Goal: Transaction & Acquisition: Purchase product/service

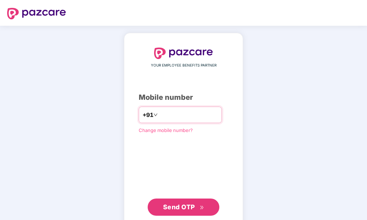
click at [159, 118] on input "**********" at bounding box center [188, 114] width 59 height 11
type input "**********"
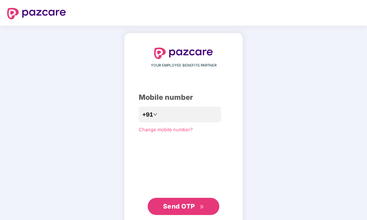
click at [197, 151] on div "**********" at bounding box center [184, 132] width 90 height 168
click at [188, 210] on span "Send OTP" at bounding box center [179, 207] width 32 height 8
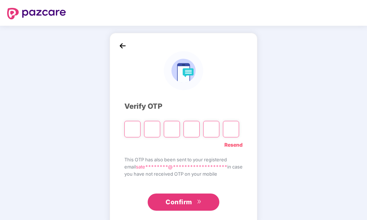
type input "*"
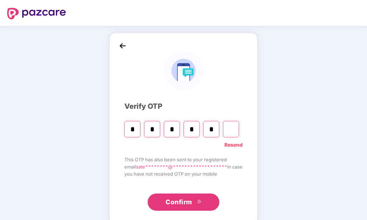
type input "*"
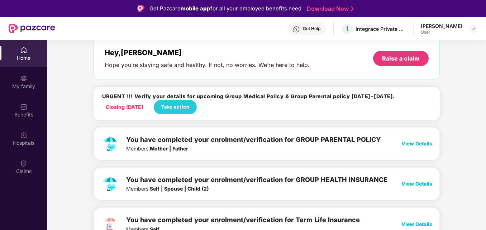
scroll to position [39, 0]
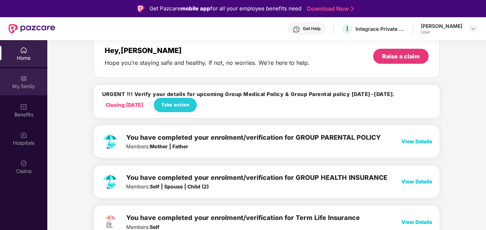
click at [21, 81] on img at bounding box center [23, 78] width 7 height 7
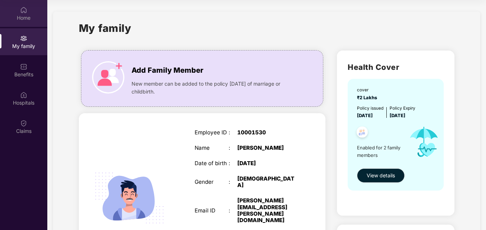
click at [24, 15] on div "Home" at bounding box center [23, 17] width 47 height 7
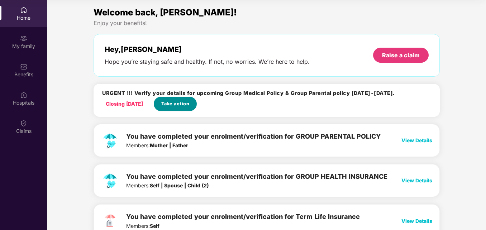
click at [181, 103] on span "Take action" at bounding box center [175, 103] width 28 height 7
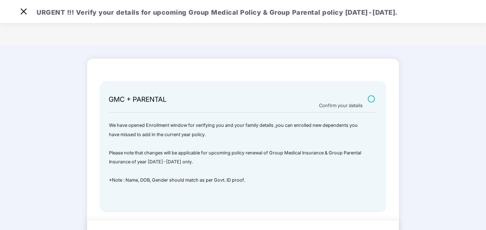
scroll to position [30, 0]
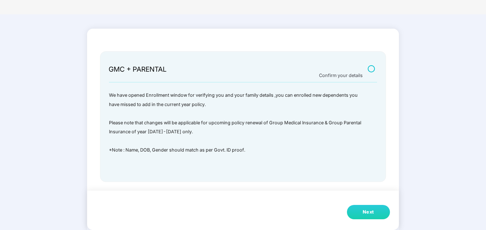
click at [367, 214] on div "Next" at bounding box center [368, 212] width 11 height 7
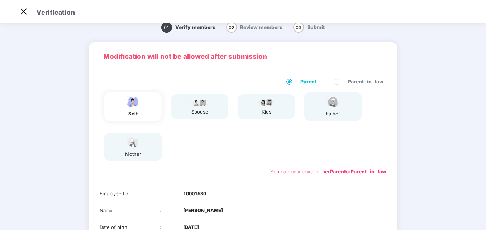
scroll to position [113, 0]
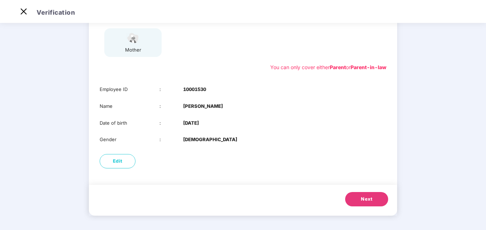
click at [365, 201] on span "Next" at bounding box center [366, 199] width 11 height 7
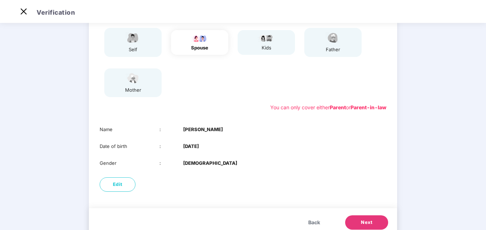
scroll to position [96, 0]
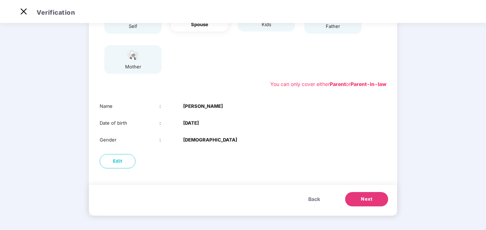
click at [367, 196] on span "Next" at bounding box center [366, 199] width 11 height 7
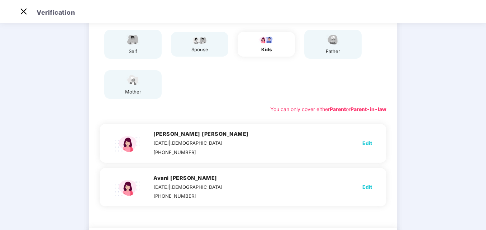
scroll to position [105, 0]
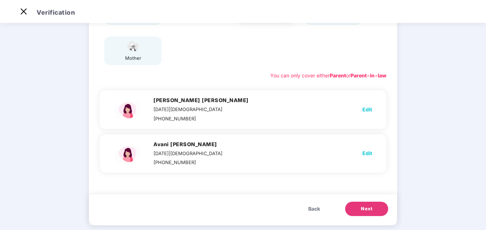
click at [367, 209] on span "Next" at bounding box center [366, 208] width 11 height 7
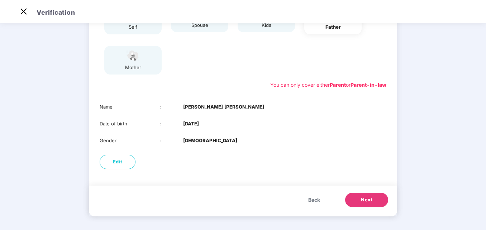
scroll to position [96, 0]
click at [367, 194] on button "Next" at bounding box center [366, 199] width 43 height 14
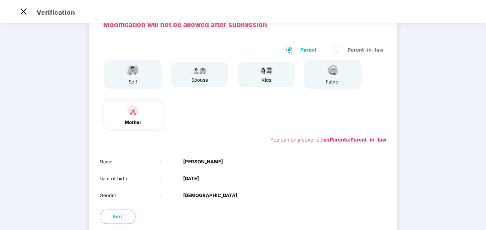
scroll to position [96, 0]
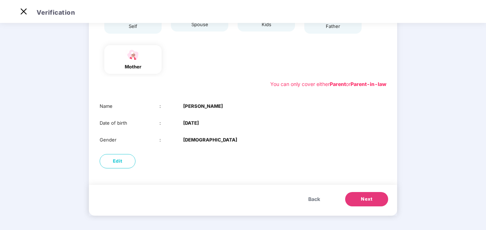
click at [367, 192] on button "Next" at bounding box center [366, 199] width 43 height 14
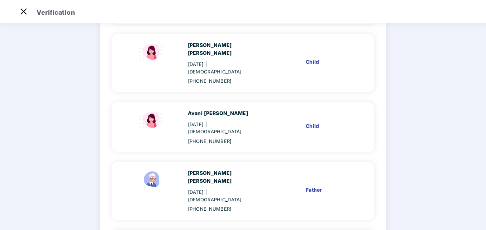
scroll to position [239, 0]
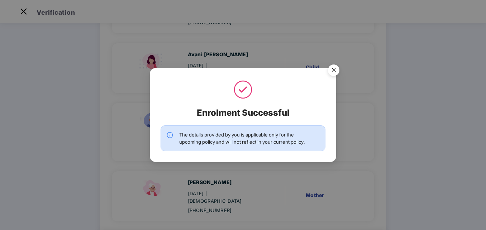
click at [334, 73] on img "Close" at bounding box center [334, 71] width 20 height 20
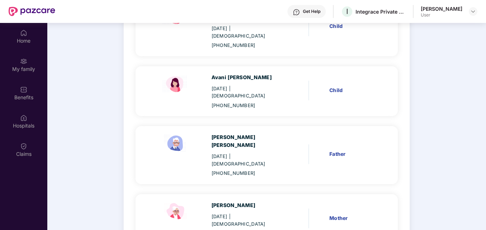
scroll to position [40, 0]
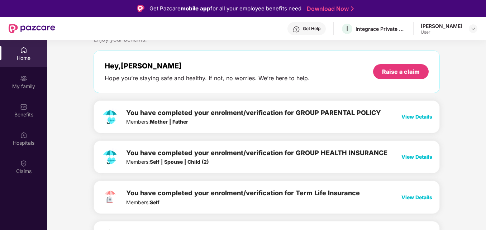
scroll to position [24, 0]
click at [419, 116] on span "View Details" at bounding box center [416, 116] width 31 height 6
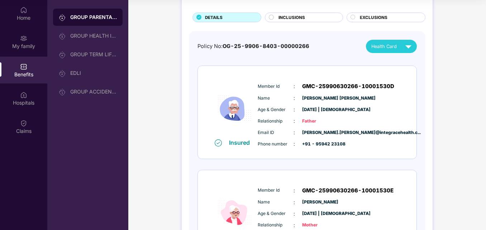
scroll to position [0, 0]
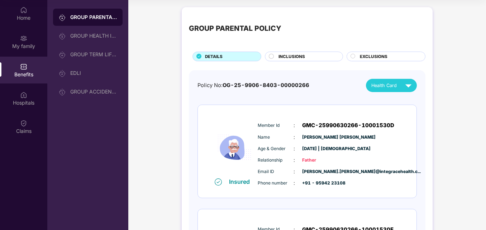
click at [272, 59] on div at bounding box center [272, 57] width 6 height 7
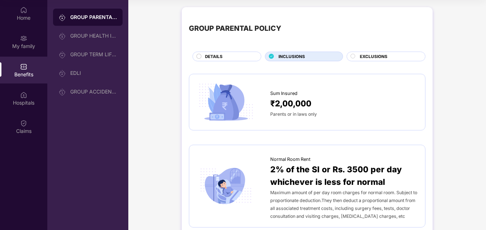
click at [365, 56] on span "EXCLUSIONS" at bounding box center [374, 56] width 28 height 6
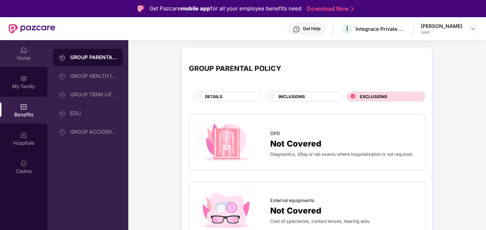
click at [25, 52] on img at bounding box center [23, 50] width 7 height 7
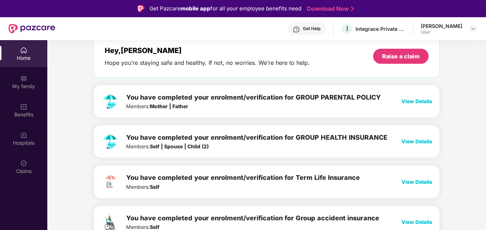
scroll to position [39, 0]
click at [419, 142] on span "View Details" at bounding box center [416, 141] width 31 height 6
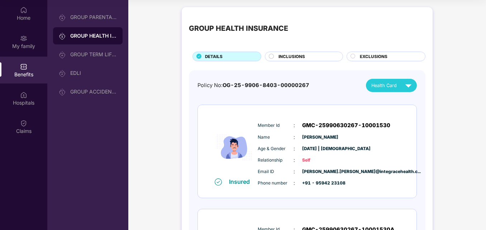
scroll to position [0, 0]
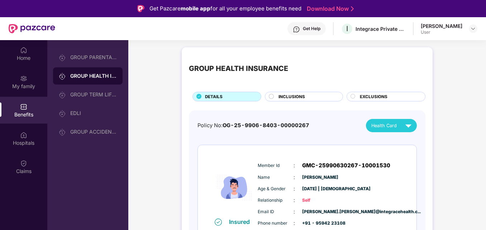
click at [273, 97] on circle at bounding box center [271, 96] width 5 height 5
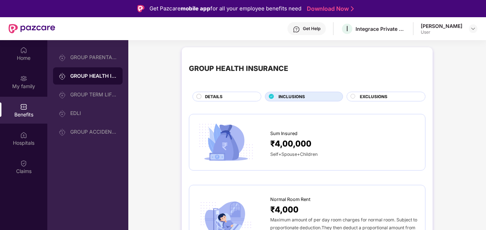
click at [355, 96] on div at bounding box center [353, 97] width 6 height 7
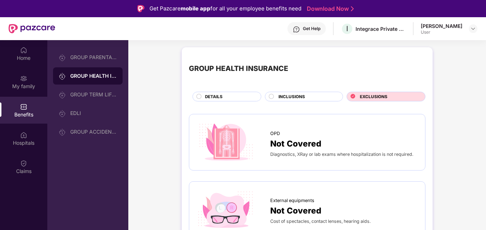
click at [271, 99] on div at bounding box center [272, 97] width 6 height 7
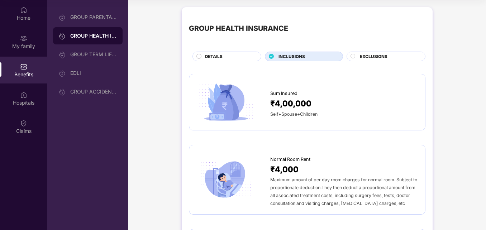
click at [199, 57] on circle at bounding box center [199, 56] width 5 height 5
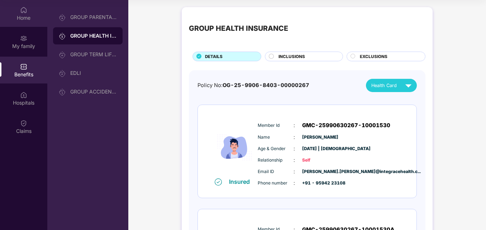
click at [23, 18] on div "Home" at bounding box center [23, 17] width 47 height 7
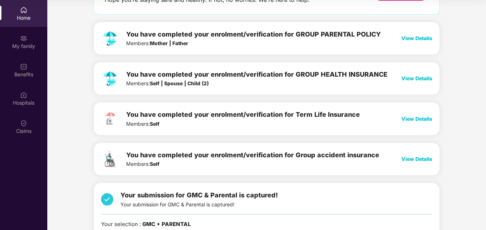
scroll to position [62, 0]
click at [420, 121] on span "View Details" at bounding box center [416, 118] width 31 height 6
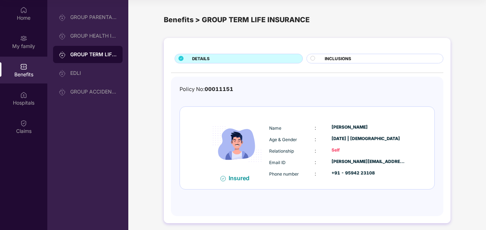
click at [326, 59] on span "INCLUSIONS" at bounding box center [338, 59] width 27 height 6
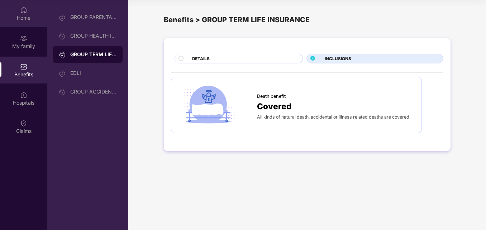
click at [26, 15] on div "Home" at bounding box center [23, 17] width 47 height 7
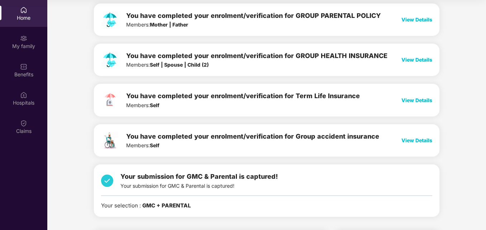
scroll to position [81, 0]
click at [416, 141] on span "View Details" at bounding box center [416, 140] width 31 height 6
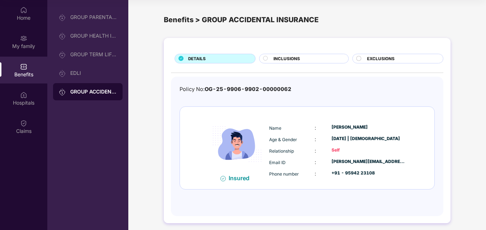
scroll to position [4, 0]
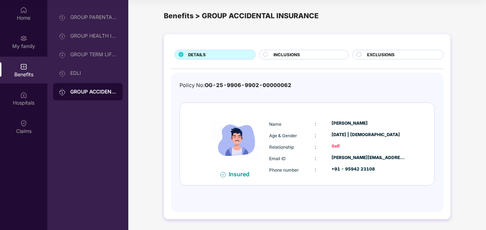
click at [269, 55] on div at bounding box center [266, 55] width 7 height 7
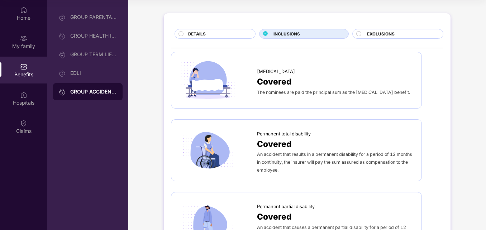
scroll to position [25, 0]
click at [291, 78] on div "Covered" at bounding box center [335, 81] width 157 height 13
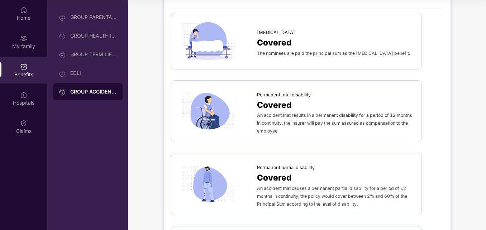
scroll to position [0, 0]
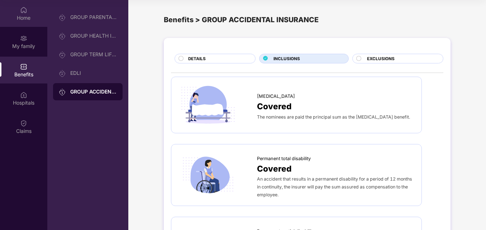
click at [28, 20] on div "Home" at bounding box center [23, 17] width 47 height 7
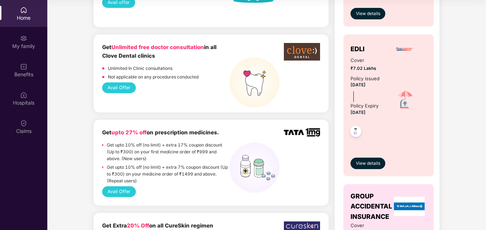
scroll to position [804, 0]
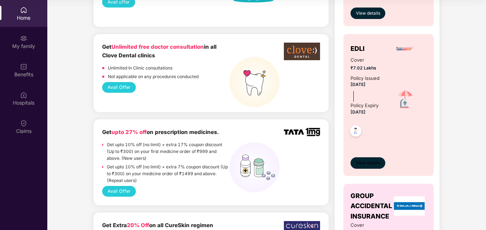
click at [373, 164] on span "View details" at bounding box center [368, 163] width 24 height 7
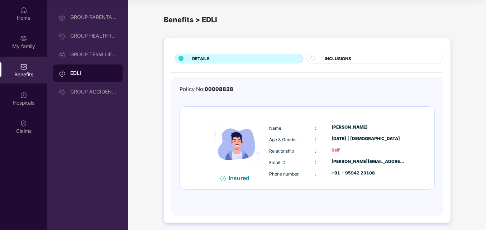
click at [330, 58] on span "INCLUSIONS" at bounding box center [338, 59] width 27 height 6
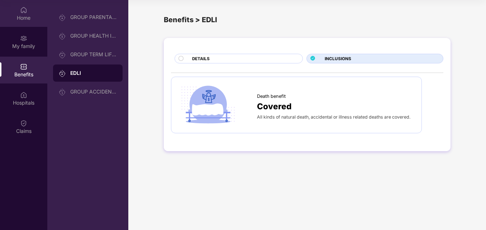
click at [26, 18] on div "Home" at bounding box center [23, 17] width 47 height 7
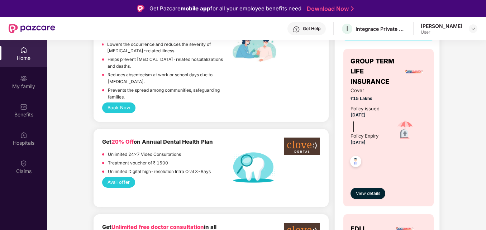
scroll to position [664, 0]
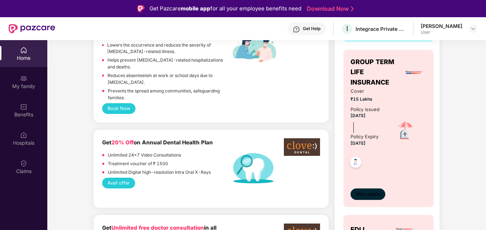
click at [369, 197] on span "View details" at bounding box center [368, 194] width 24 height 7
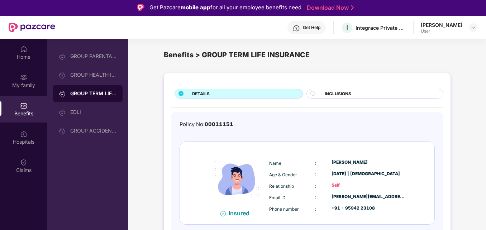
scroll to position [40, 0]
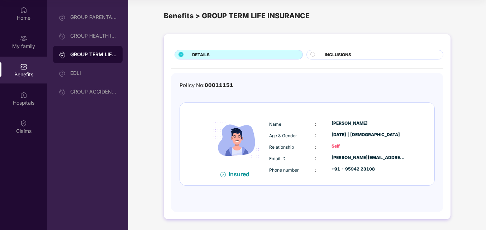
click at [314, 55] on circle at bounding box center [312, 54] width 5 height 5
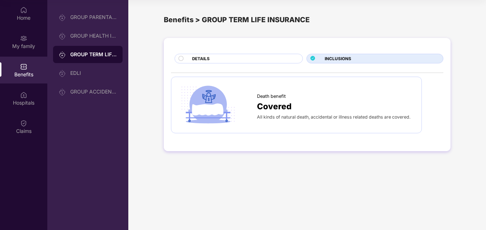
scroll to position [0, 0]
click at [23, 19] on div "Home" at bounding box center [23, 17] width 47 height 7
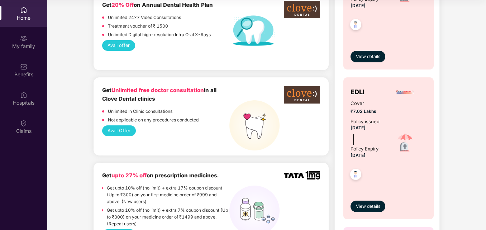
scroll to position [761, 0]
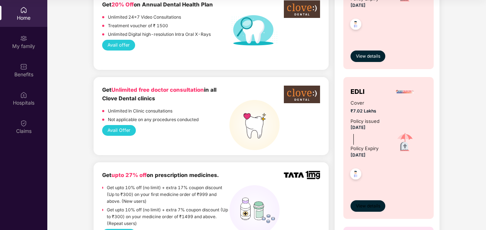
click at [368, 202] on button "View details" at bounding box center [367, 205] width 35 height 11
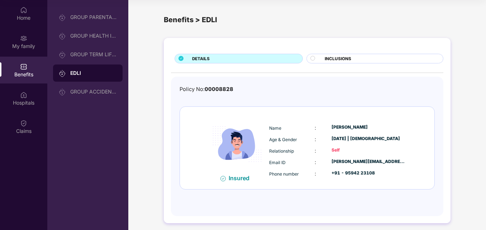
click at [340, 57] on span "INCLUSIONS" at bounding box center [338, 59] width 27 height 6
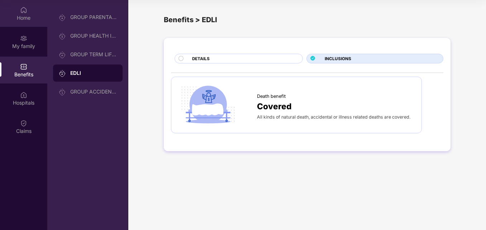
click at [25, 21] on div "Home" at bounding box center [23, 17] width 47 height 7
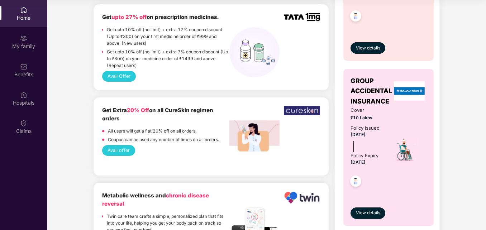
scroll to position [920, 0]
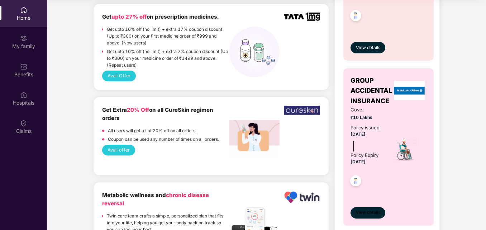
click at [371, 216] on span "View details" at bounding box center [368, 212] width 24 height 7
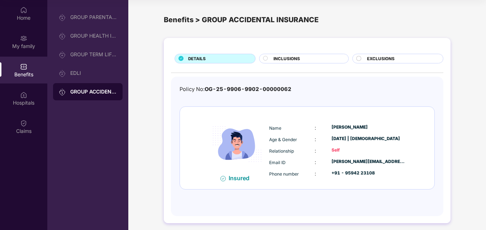
click at [281, 58] on span "INCLUSIONS" at bounding box center [286, 59] width 27 height 6
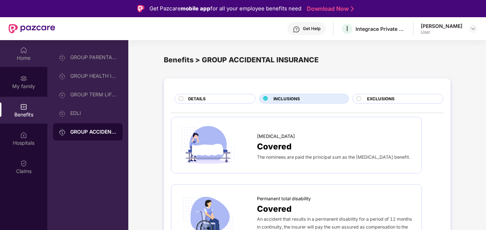
click at [27, 59] on div "Home" at bounding box center [23, 57] width 47 height 7
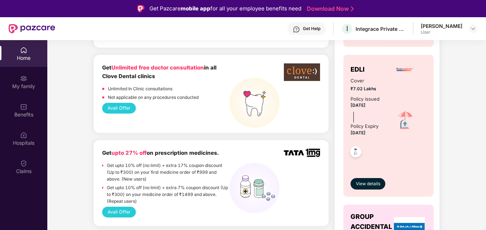
scroll to position [804, 0]
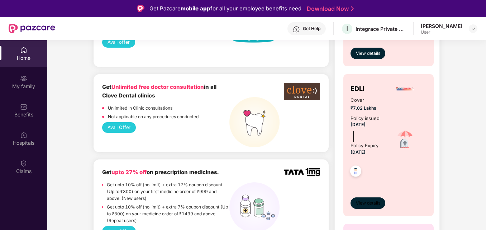
click at [369, 204] on span "View details" at bounding box center [368, 203] width 24 height 7
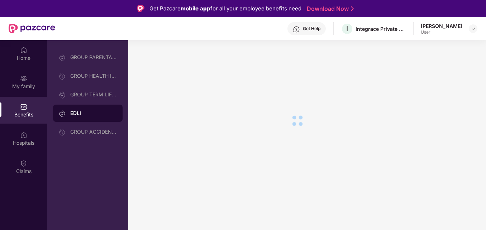
scroll to position [0, 0]
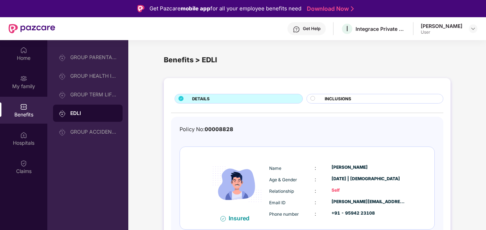
click at [316, 99] on div at bounding box center [315, 99] width 11 height 7
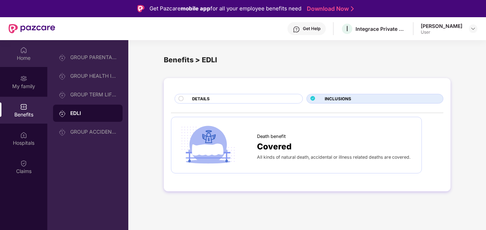
click at [26, 55] on div "Home" at bounding box center [23, 57] width 47 height 7
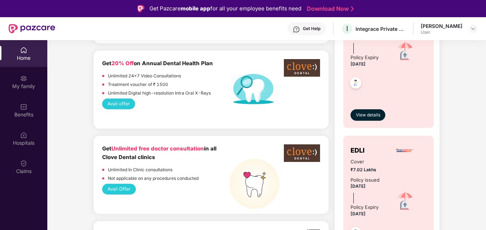
scroll to position [666, 0]
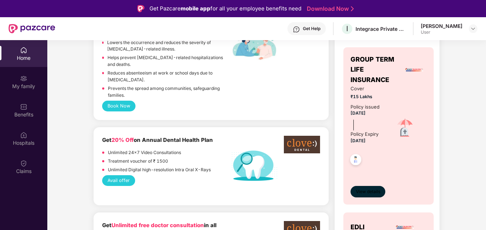
click at [375, 196] on button "View details" at bounding box center [367, 191] width 35 height 11
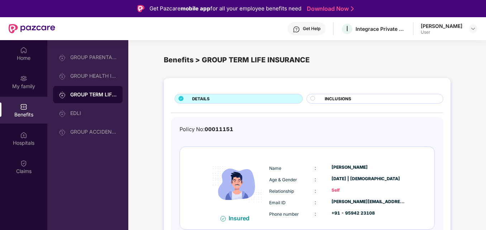
click at [311, 98] on circle at bounding box center [312, 98] width 5 height 5
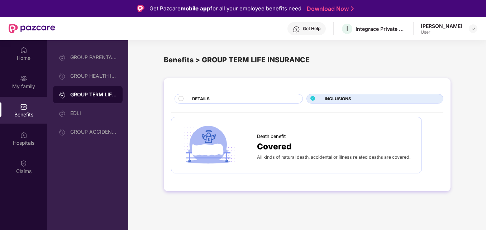
click at [480, 158] on div "DETAILS INCLUSIONS Death benefit Covered All kinds of natural death, accidental…" at bounding box center [307, 139] width 358 height 128
click at [26, 63] on div "Home" at bounding box center [23, 53] width 47 height 27
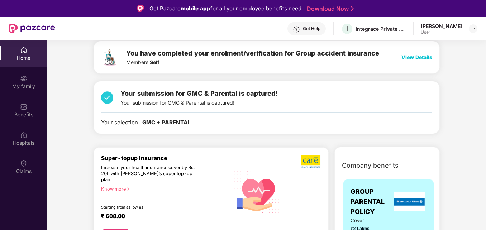
scroll to position [204, 0]
click at [123, 187] on div "Know more" at bounding box center [163, 189] width 124 height 5
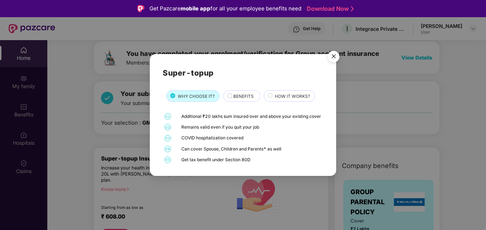
click at [233, 93] on span "BENEFITS" at bounding box center [243, 96] width 20 height 6
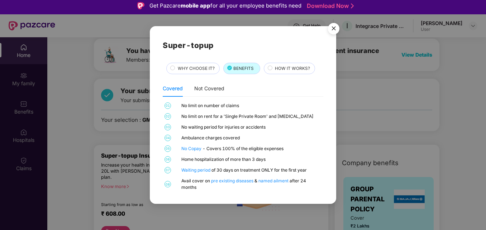
scroll to position [3, 0]
click at [210, 93] on div "Not Covered" at bounding box center [209, 88] width 30 height 16
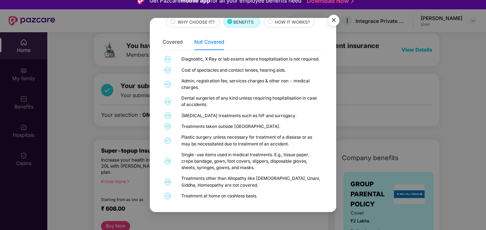
scroll to position [0, 0]
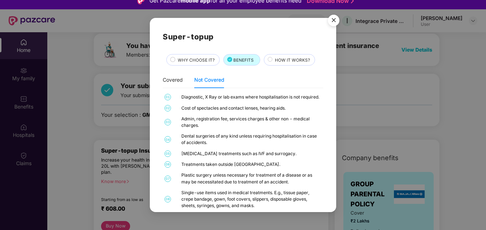
click at [287, 64] on div "HOW IT WORKS?" at bounding box center [290, 59] width 52 height 11
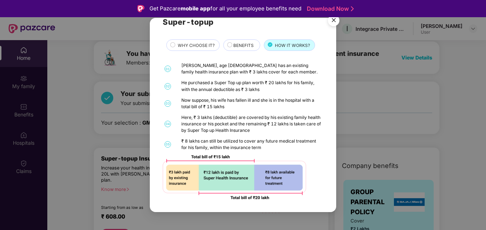
click at [230, 45] on div "BENEFITS" at bounding box center [243, 46] width 27 height 8
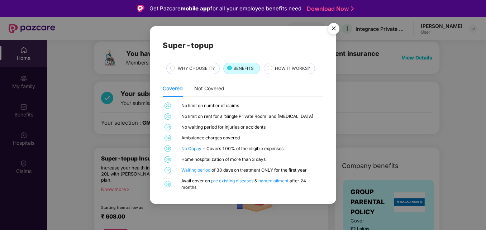
click at [334, 30] on img "Close" at bounding box center [334, 30] width 20 height 20
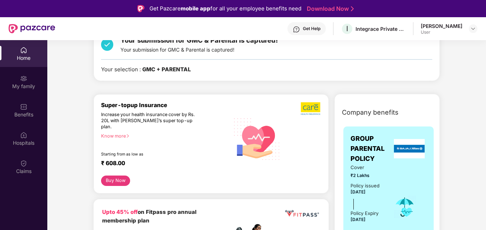
scroll to position [257, 0]
click at [112, 175] on button "Buy Now" at bounding box center [115, 180] width 29 height 10
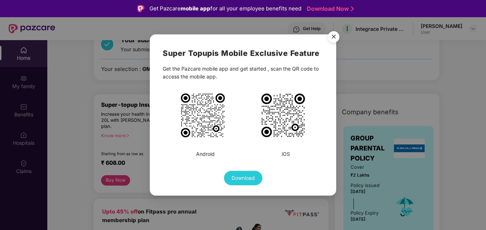
click at [333, 39] on img "Close" at bounding box center [334, 38] width 20 height 20
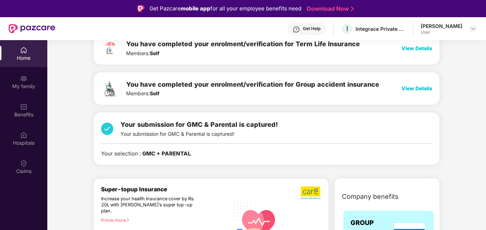
scroll to position [201, 0]
